Goal: Use online tool/utility: Utilize a website feature to perform a specific function

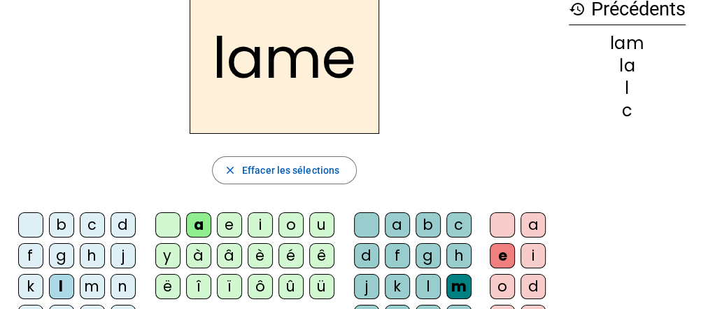
scroll to position [79, 0]
click at [126, 221] on div "d" at bounding box center [123, 224] width 25 height 25
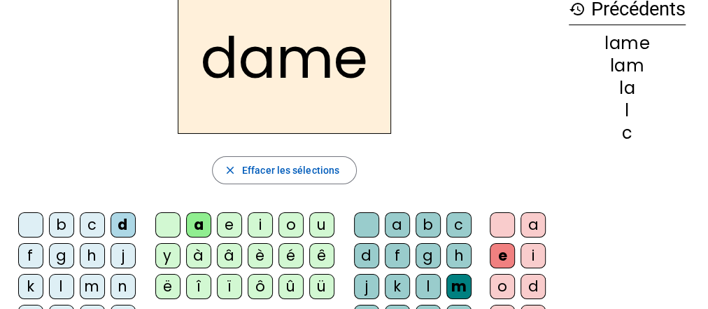
click at [92, 220] on div "c" at bounding box center [92, 224] width 25 height 25
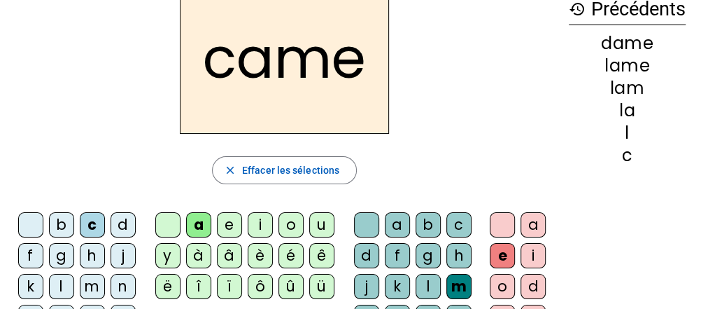
scroll to position [92, 0]
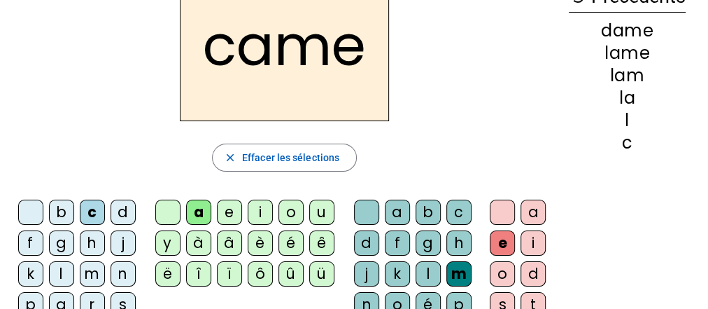
click at [372, 293] on div "n" at bounding box center [366, 304] width 25 height 25
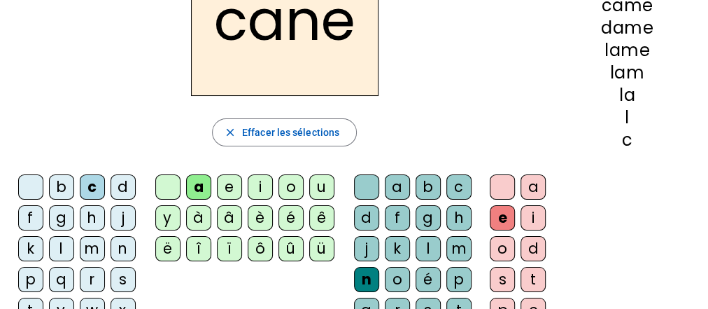
scroll to position [118, 0]
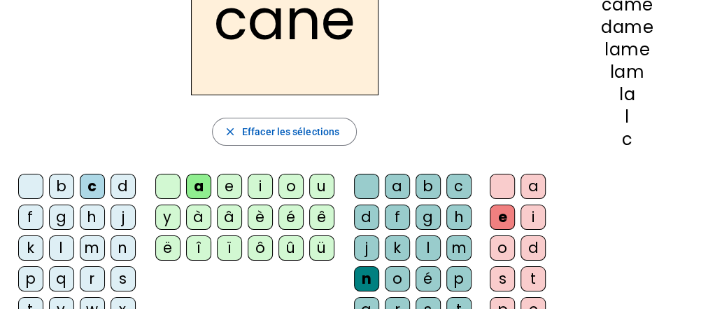
click at [429, 219] on div "g" at bounding box center [428, 216] width 25 height 25
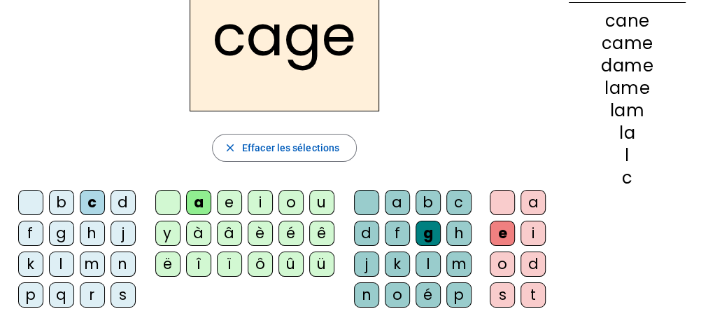
scroll to position [101, 0]
click at [29, 288] on div "p" at bounding box center [30, 294] width 25 height 25
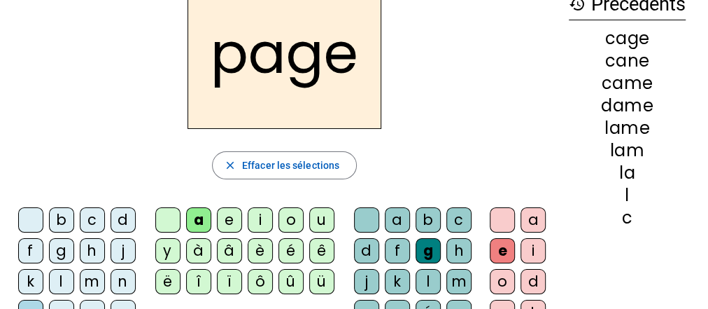
scroll to position [123, 0]
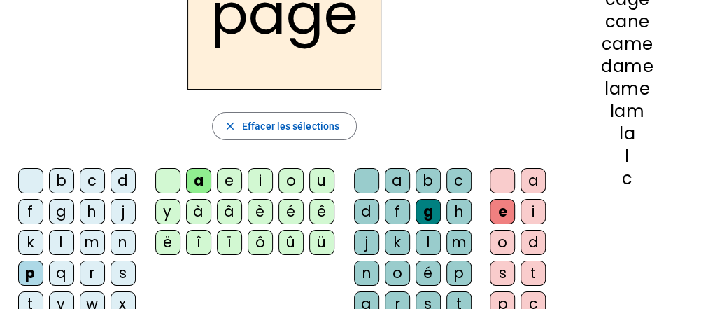
click at [124, 264] on div "s" at bounding box center [123, 272] width 25 height 25
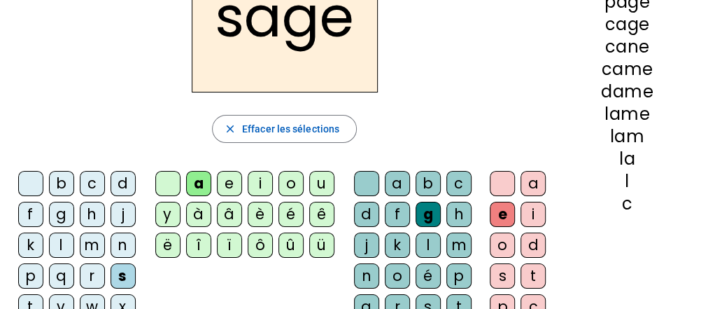
scroll to position [124, 0]
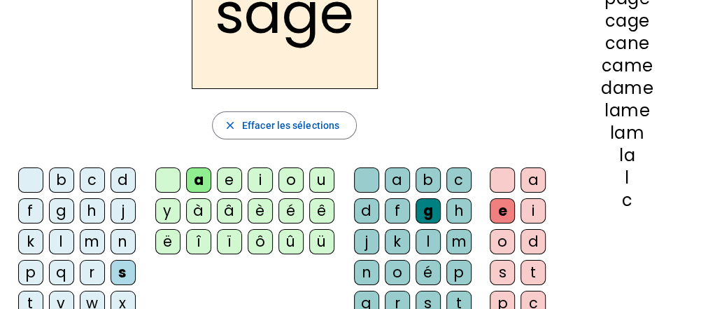
click at [91, 240] on div "m" at bounding box center [92, 241] width 25 height 25
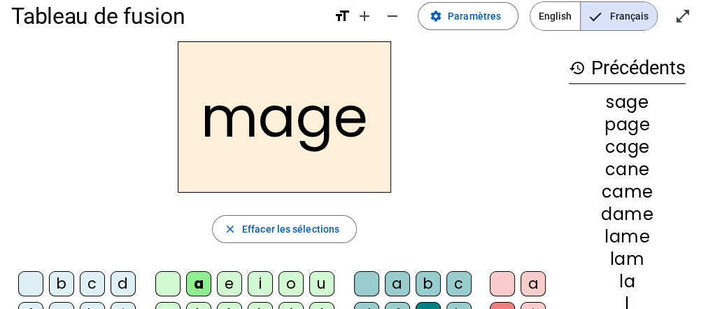
scroll to position [47, 0]
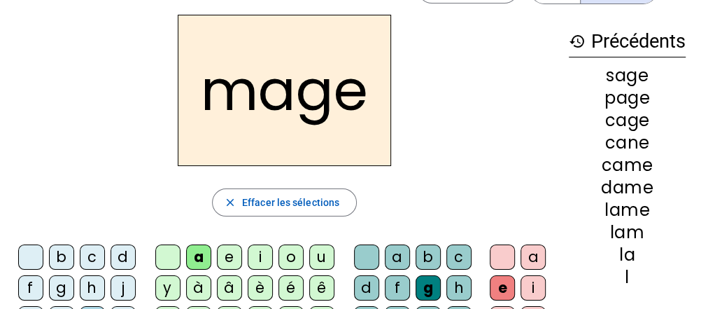
click at [323, 252] on div "u" at bounding box center [321, 256] width 25 height 25
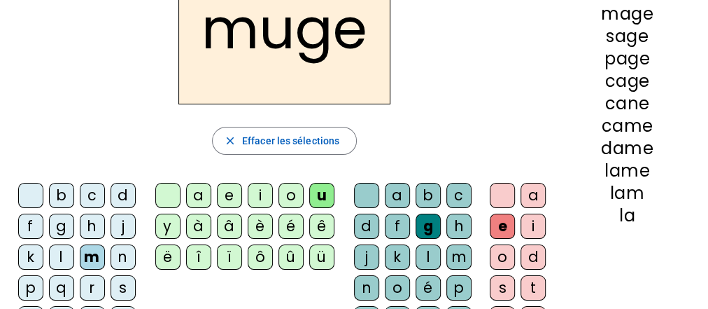
scroll to position [109, 0]
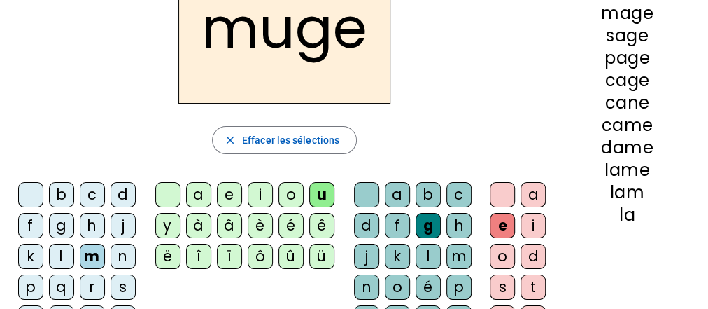
click at [62, 258] on div "l" at bounding box center [61, 256] width 25 height 25
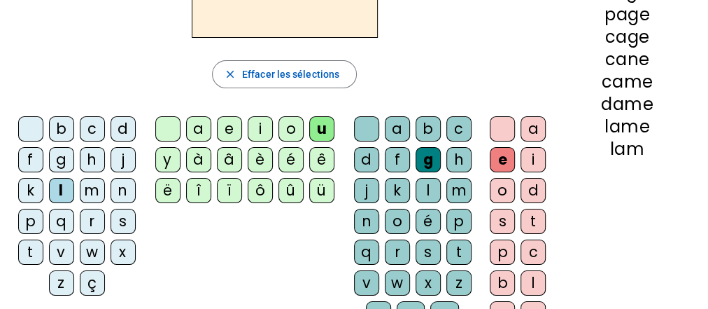
scroll to position [176, 0]
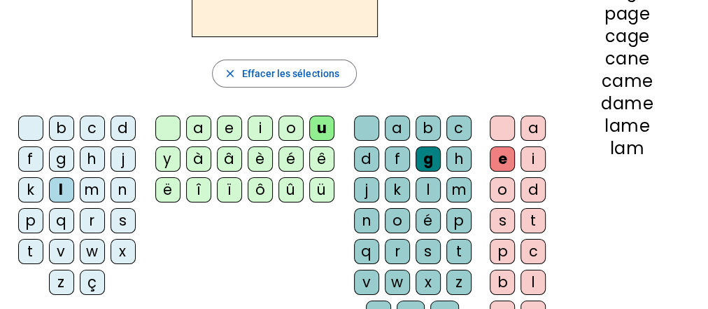
click at [367, 217] on div "n" at bounding box center [366, 220] width 25 height 25
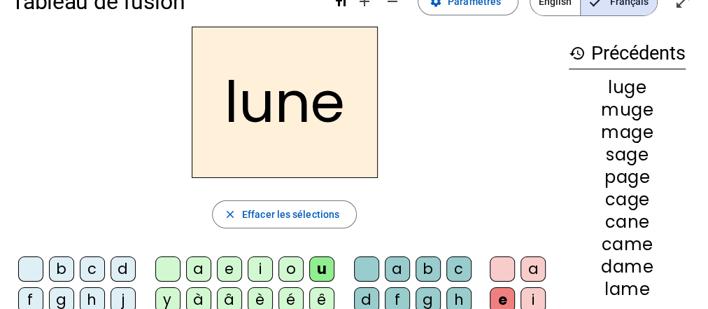
scroll to position [29, 0]
